Goal: Check status: Check status

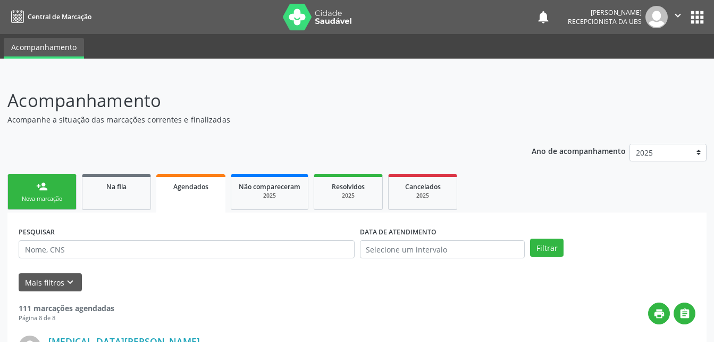
scroll to position [1017, 0]
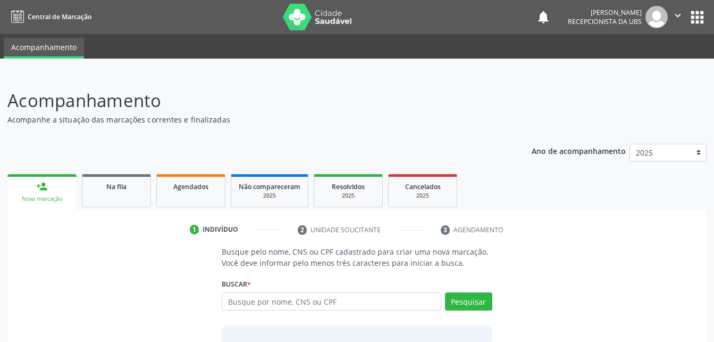
click at [601, 93] on header "Acompanhamento Acompanhe a situação das marcações correntes e finalizadas Relat…" at bounding box center [357, 106] width 700 height 38
click at [185, 196] on link "Agendados" at bounding box center [190, 190] width 69 height 33
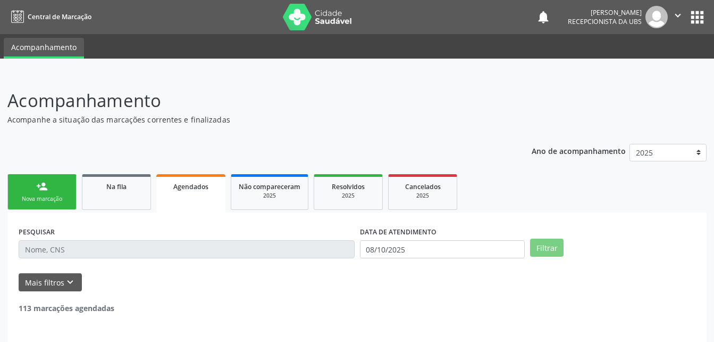
click at [185, 196] on link "Agendados" at bounding box center [190, 193] width 69 height 38
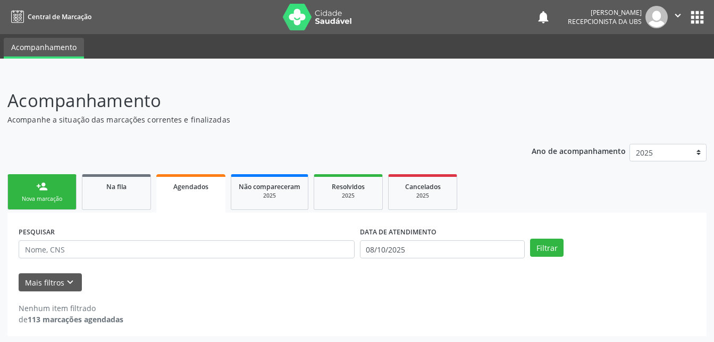
click at [185, 196] on link "Agendados" at bounding box center [190, 193] width 69 height 38
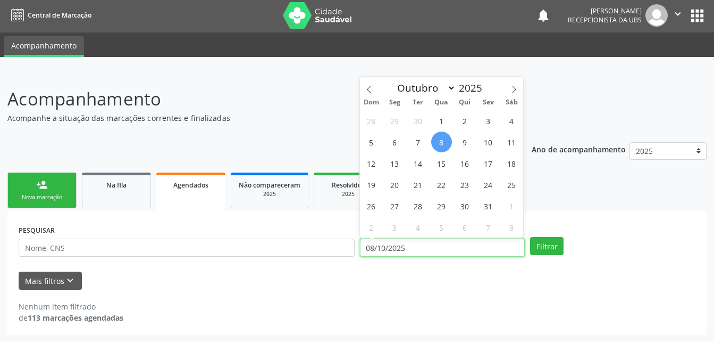
click at [443, 249] on input "08/10/2025" at bounding box center [442, 247] width 165 height 18
click at [422, 144] on span "7" at bounding box center [418, 141] width 21 height 21
type input "[DATE]"
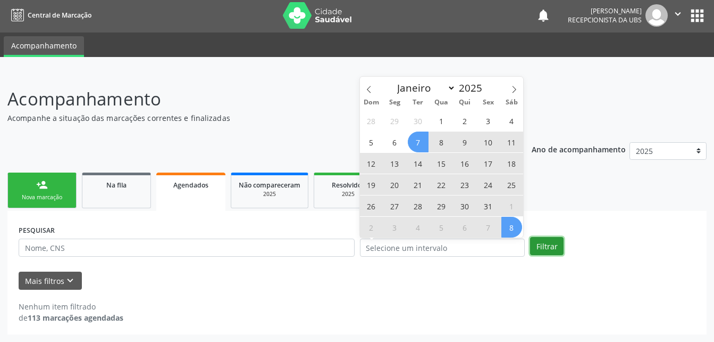
click at [545, 243] on button "Filtrar" at bounding box center [547, 246] width 34 height 18
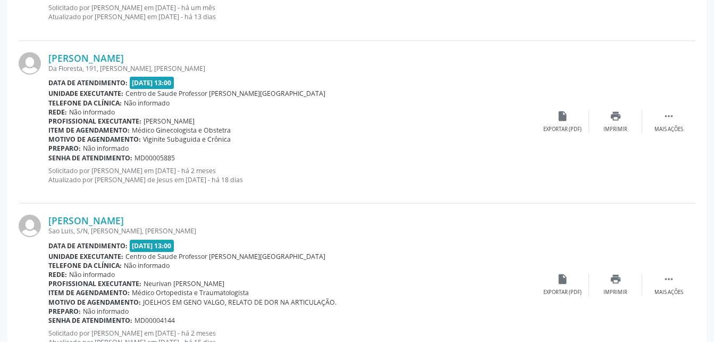
scroll to position [2468, 0]
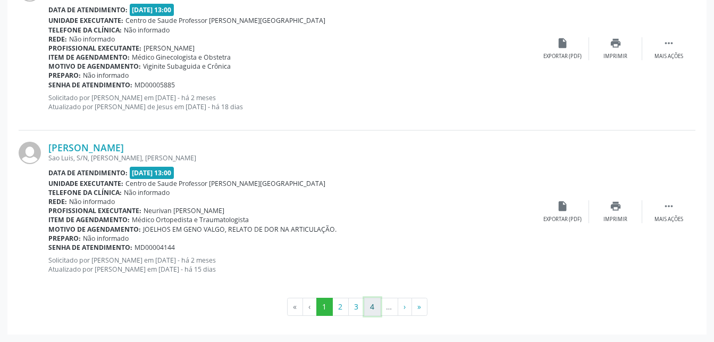
click at [369, 309] on button "4" at bounding box center [372, 306] width 16 height 18
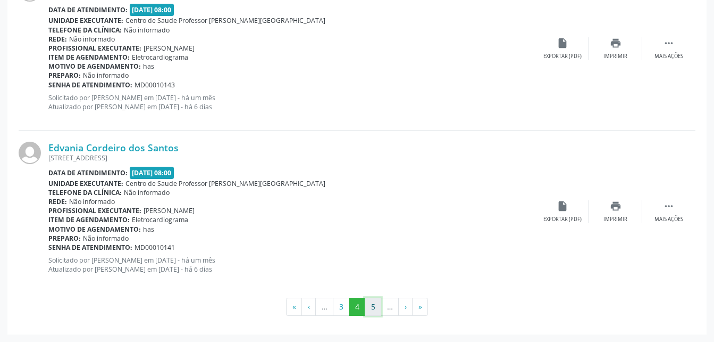
click at [372, 312] on button "5" at bounding box center [373, 306] width 16 height 18
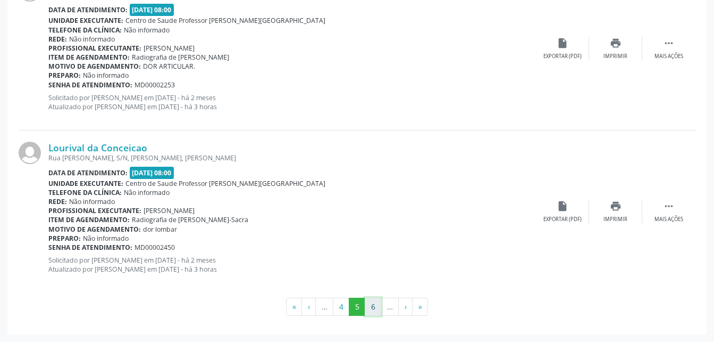
click at [370, 307] on button "6" at bounding box center [373, 306] width 16 height 18
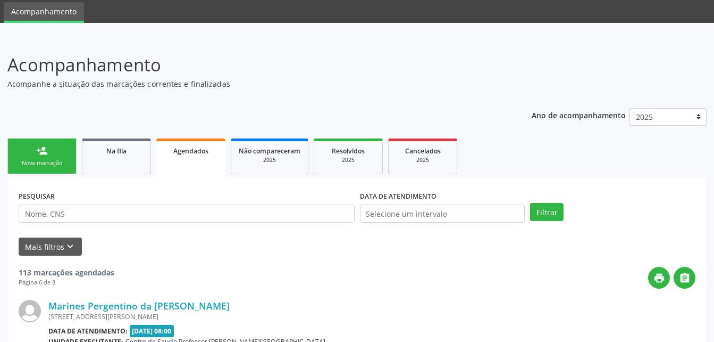
scroll to position [2479, 0]
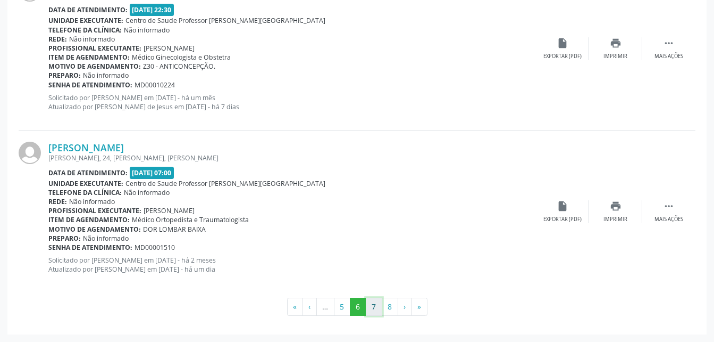
click at [377, 306] on button "7" at bounding box center [374, 306] width 16 height 18
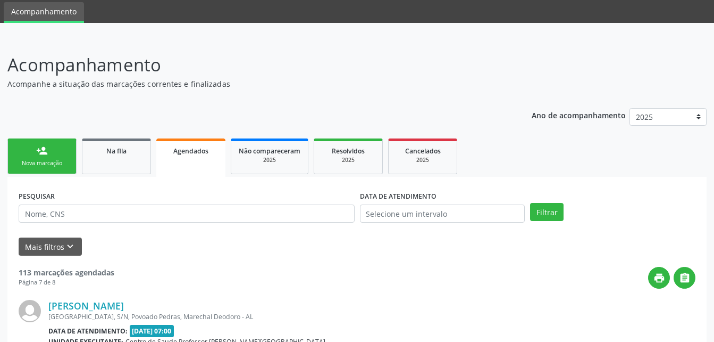
scroll to position [2502, 0]
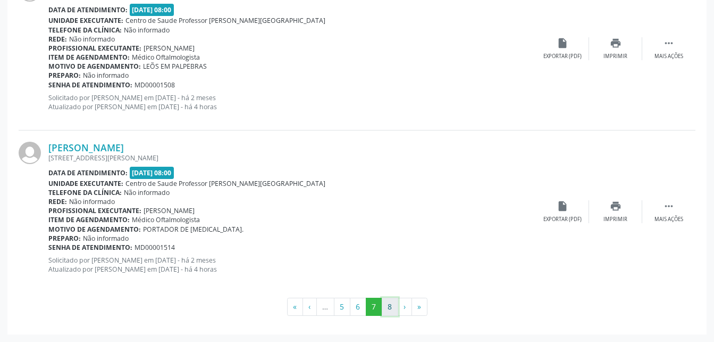
click at [393, 306] on button "8" at bounding box center [390, 306] width 16 height 18
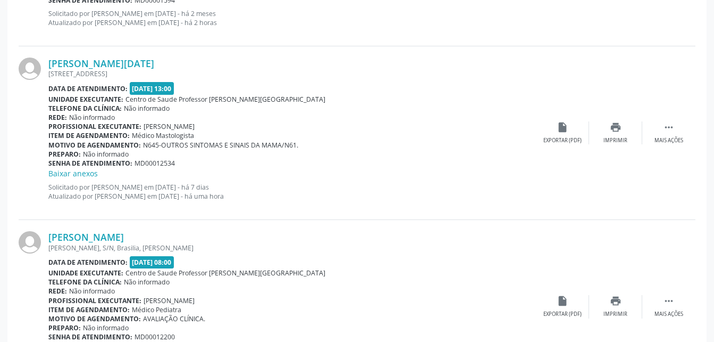
scroll to position [768, 0]
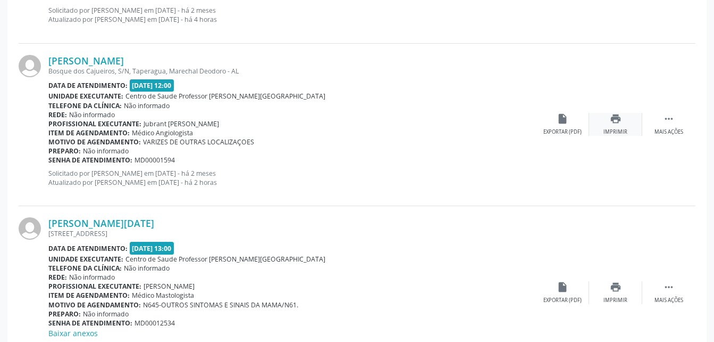
click at [620, 119] on icon "print" at bounding box center [616, 119] width 12 height 12
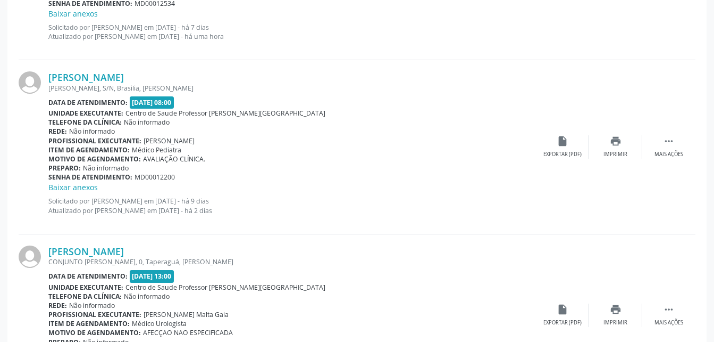
scroll to position [1353, 0]
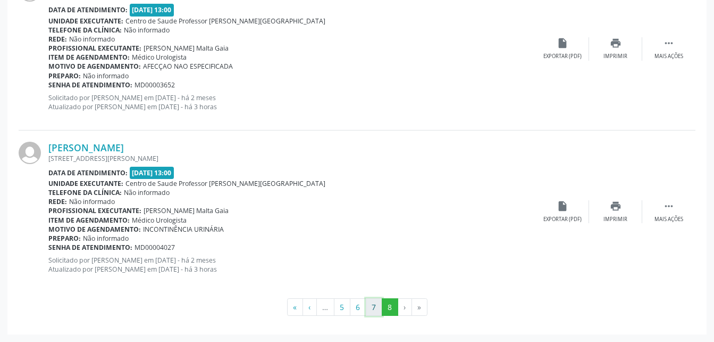
click at [374, 308] on button "7" at bounding box center [374, 307] width 16 height 18
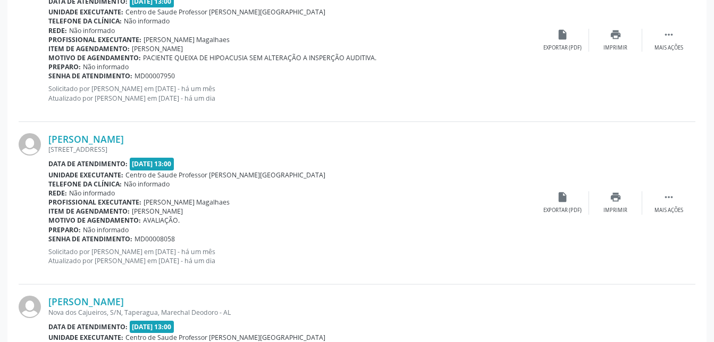
scroll to position [1757, 0]
